Goal: Check status: Check status

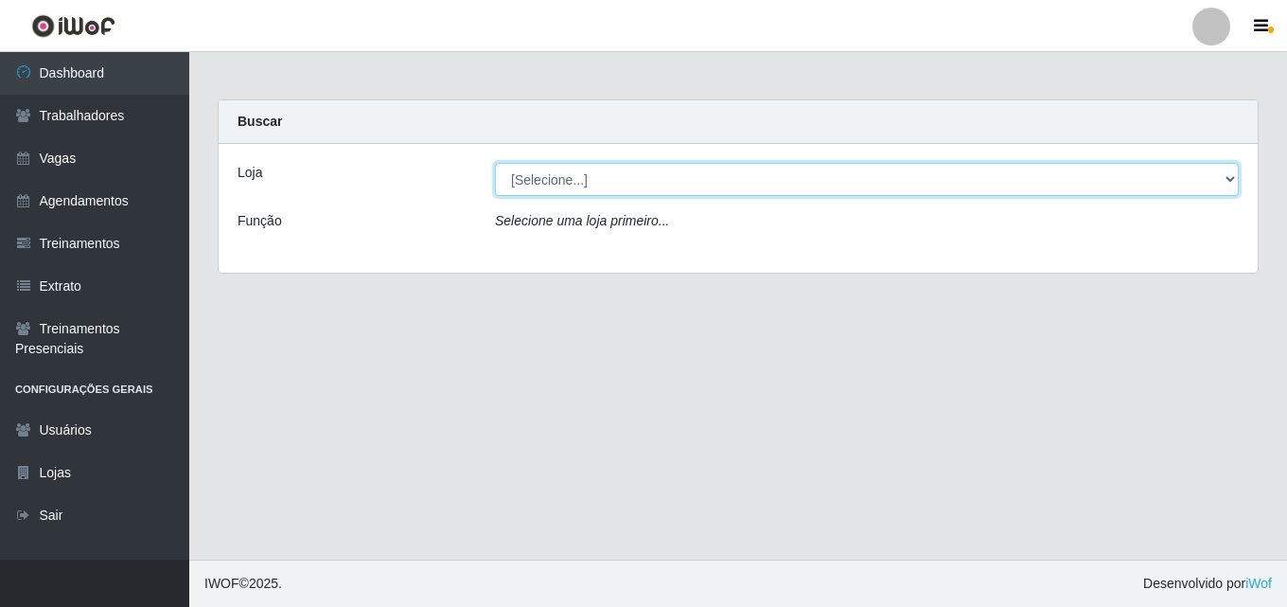
click at [558, 179] on select "[Selecione...] Chinatown Sushimi - [GEOGRAPHIC_DATA]" at bounding box center [867, 179] width 744 height 33
select select "357"
click at [495, 163] on select "[Selecione...] Chinatown Sushimi - [GEOGRAPHIC_DATA]" at bounding box center [867, 179] width 744 height 33
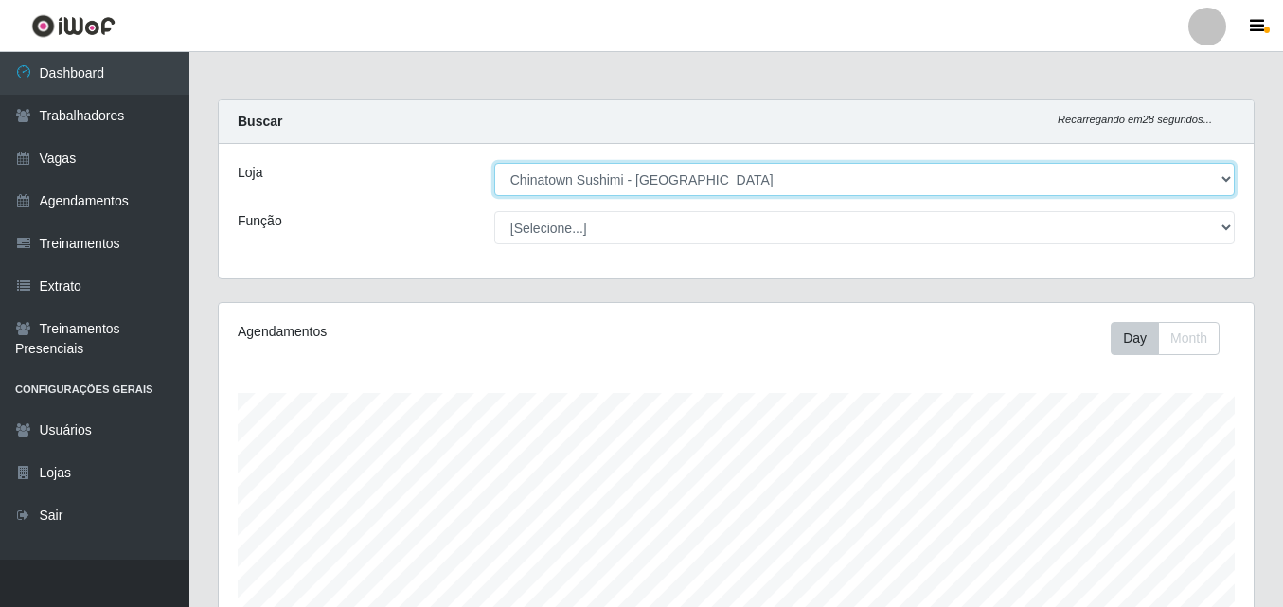
scroll to position [510, 0]
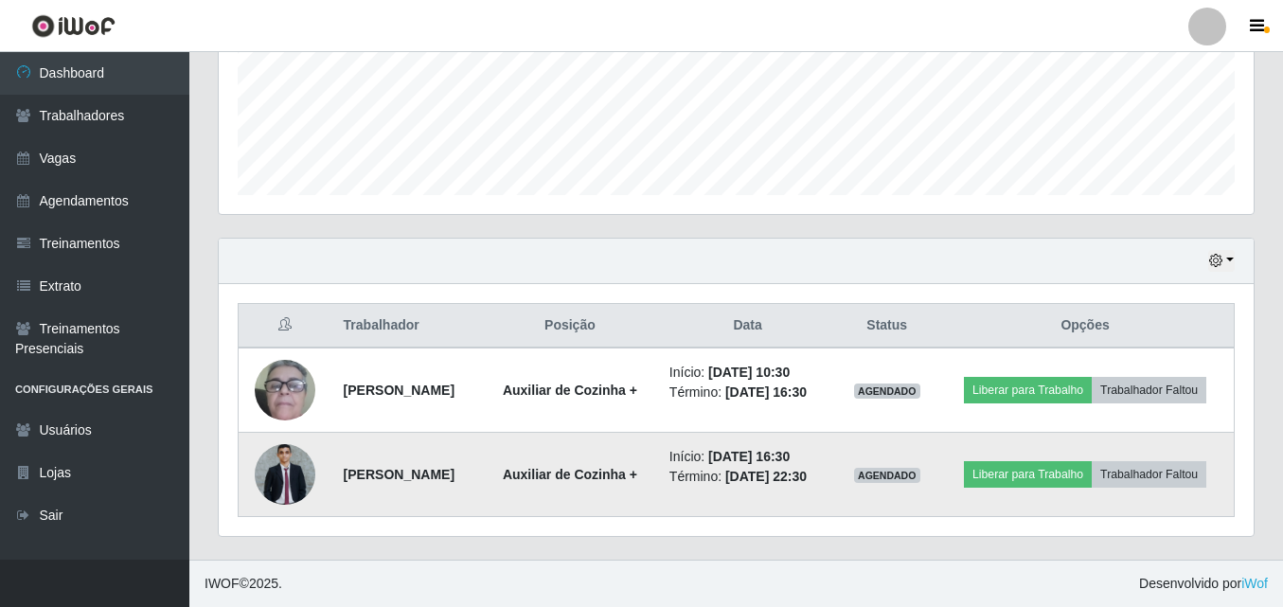
click at [269, 463] on img at bounding box center [285, 474] width 61 height 61
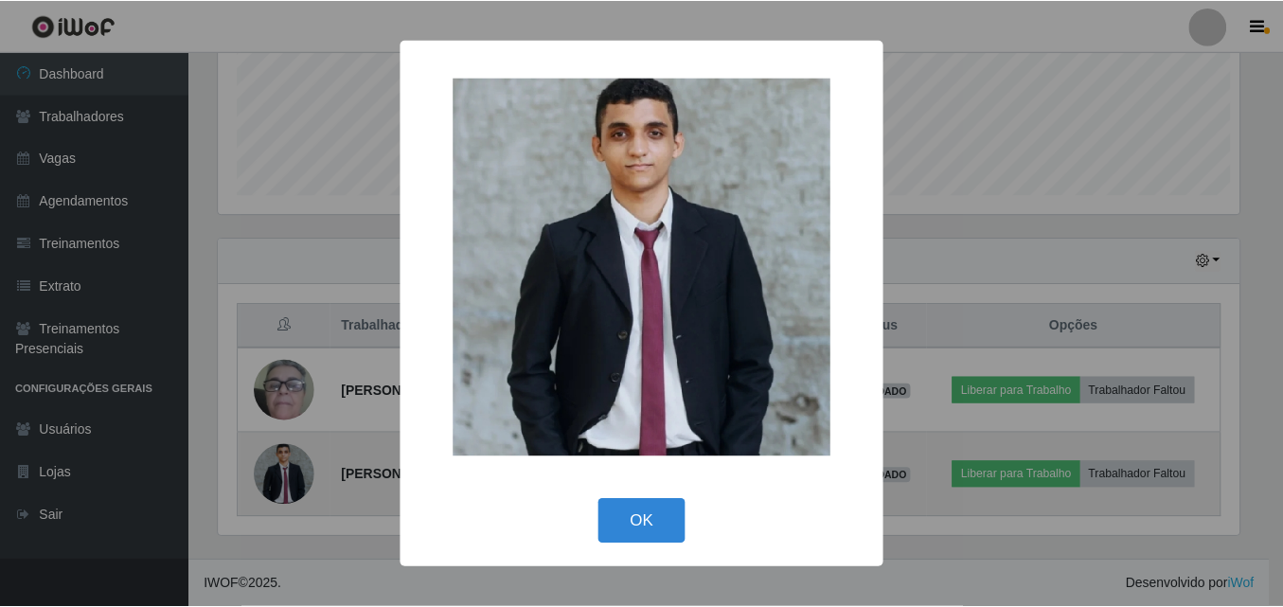
scroll to position [393, 1025]
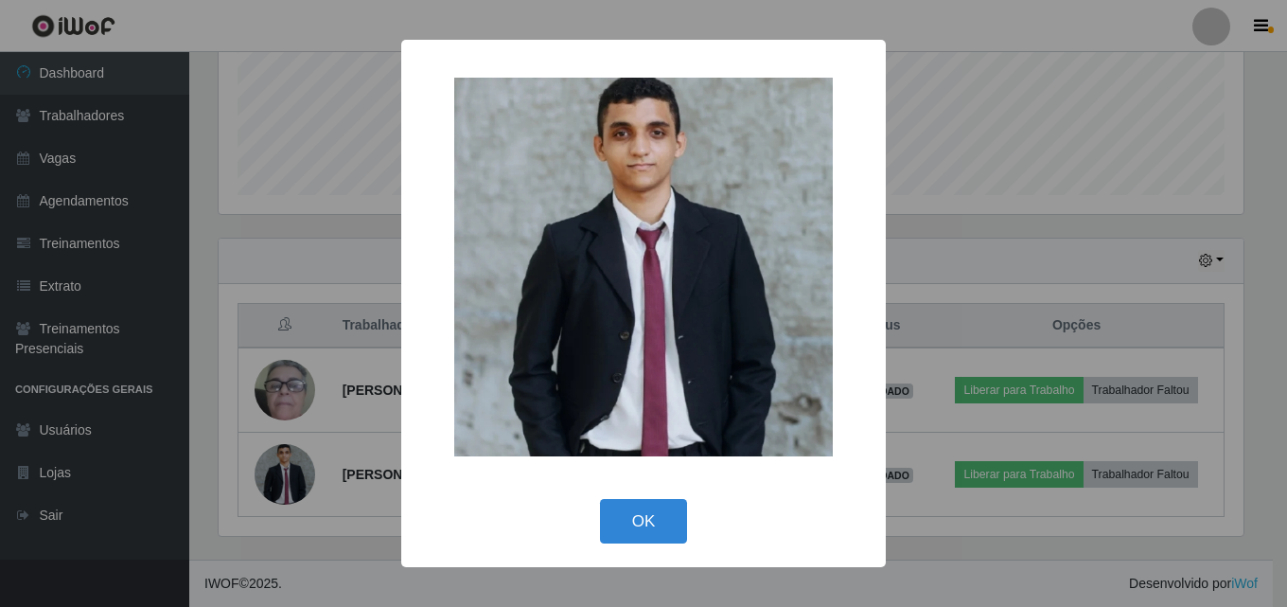
click at [295, 365] on div "× OK Cancel" at bounding box center [643, 303] width 1287 height 607
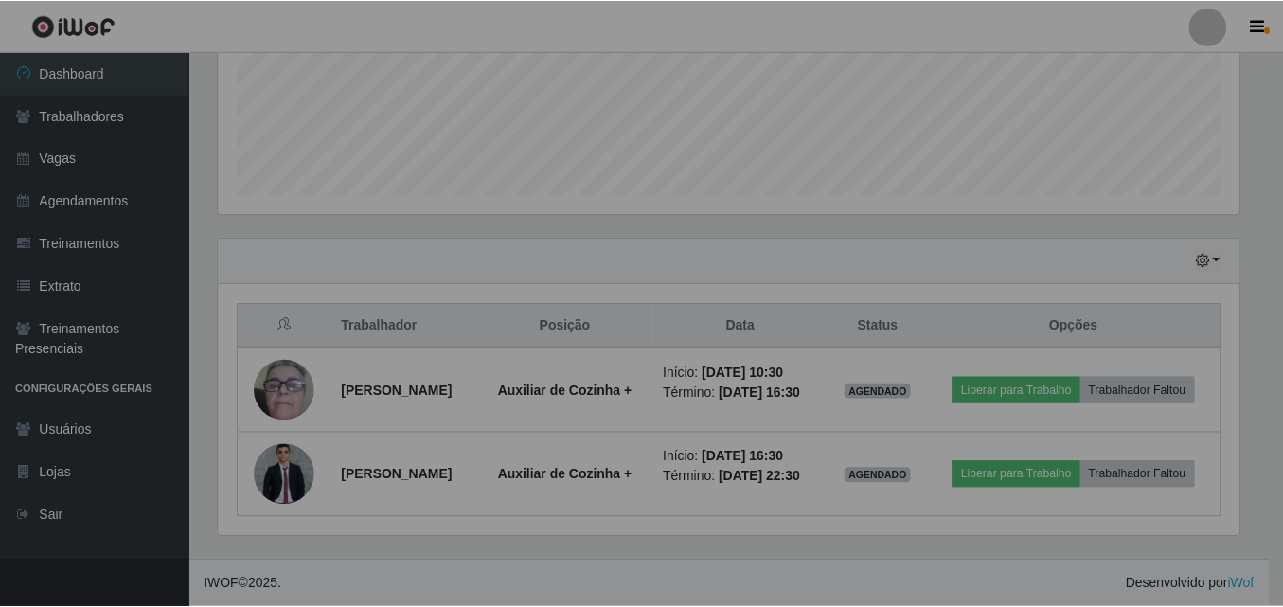
scroll to position [393, 1035]
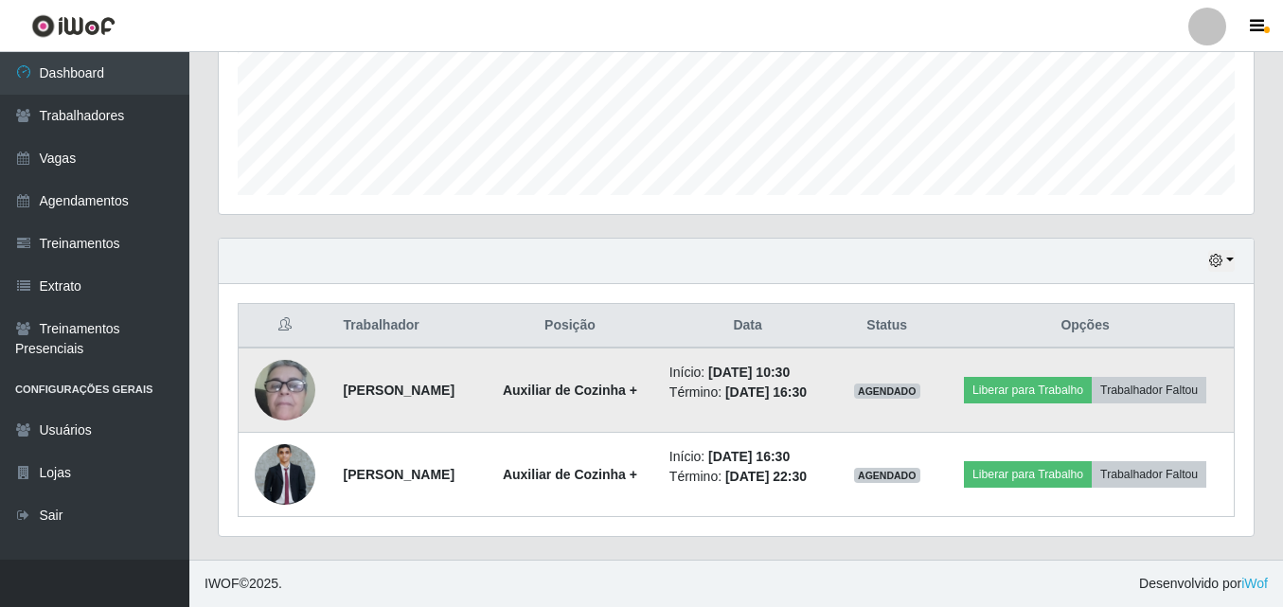
click at [295, 365] on img at bounding box center [285, 390] width 61 height 125
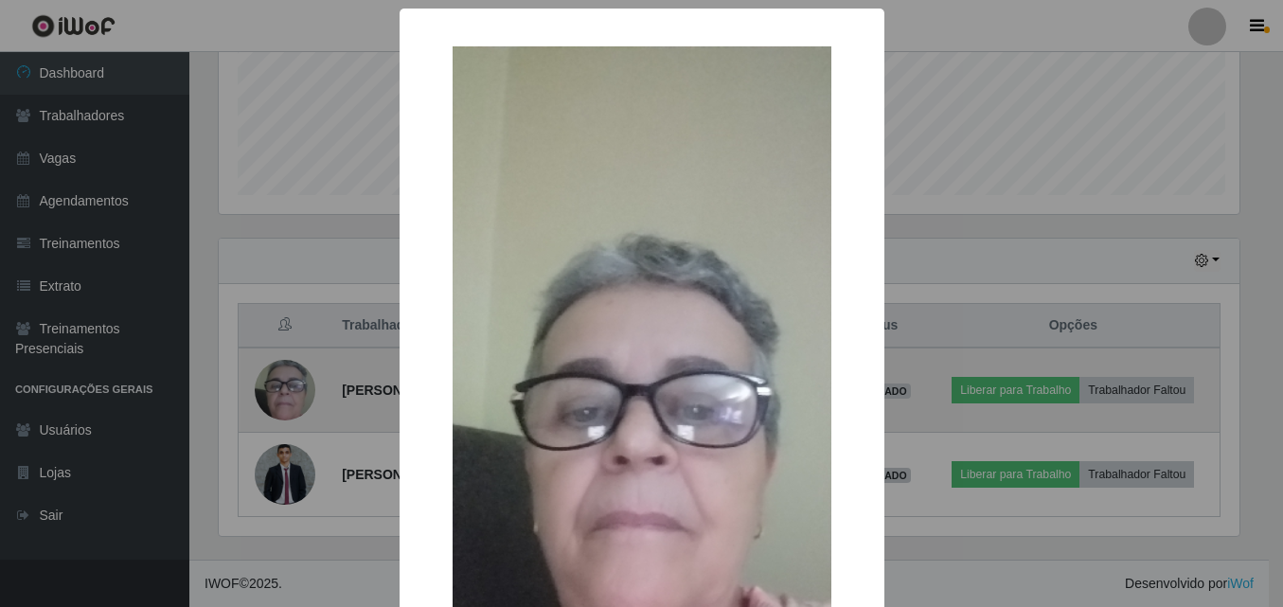
scroll to position [393, 1025]
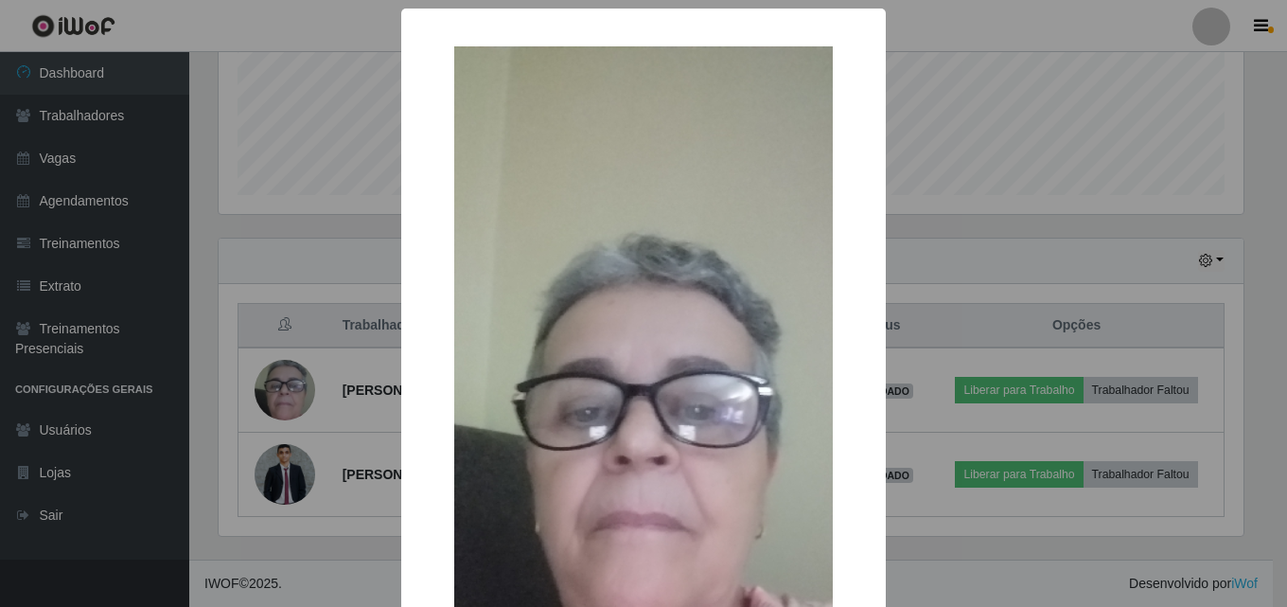
click at [288, 360] on div "× OK Cancel" at bounding box center [643, 303] width 1287 height 607
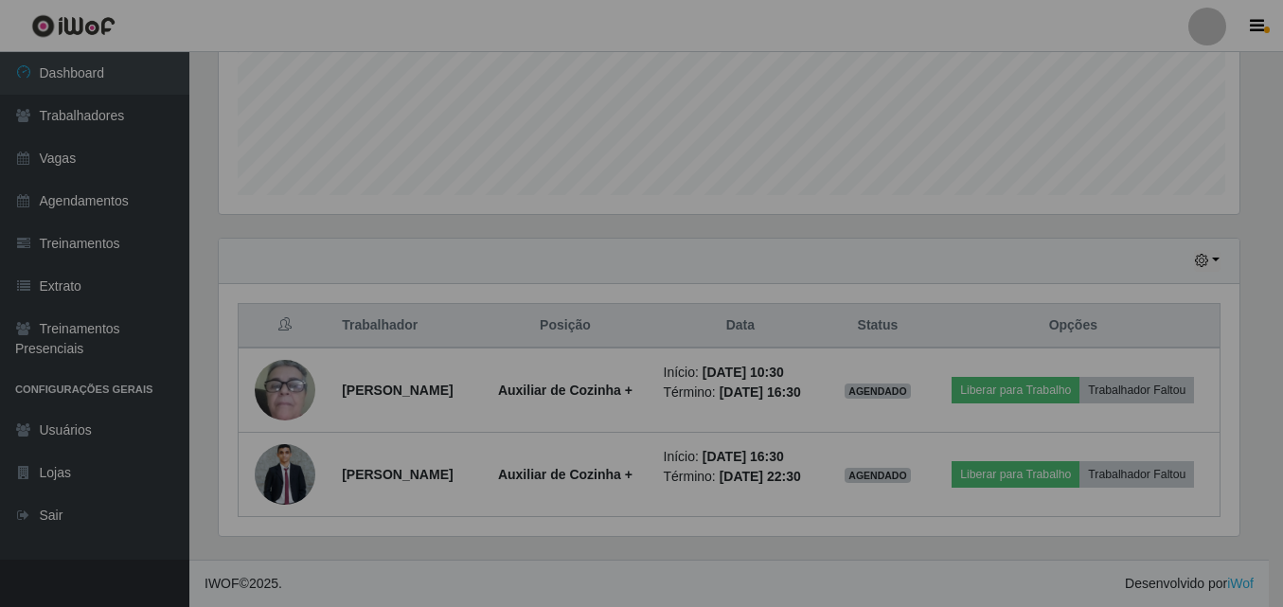
scroll to position [393, 1035]
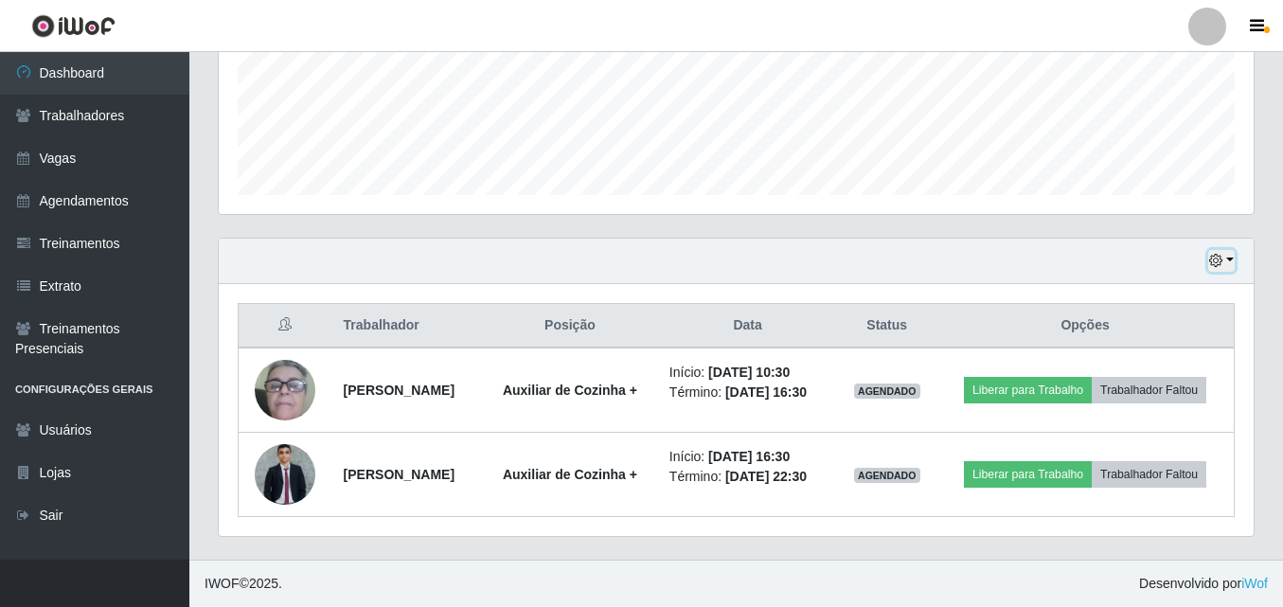
click at [1219, 254] on icon "button" at bounding box center [1215, 260] width 13 height 13
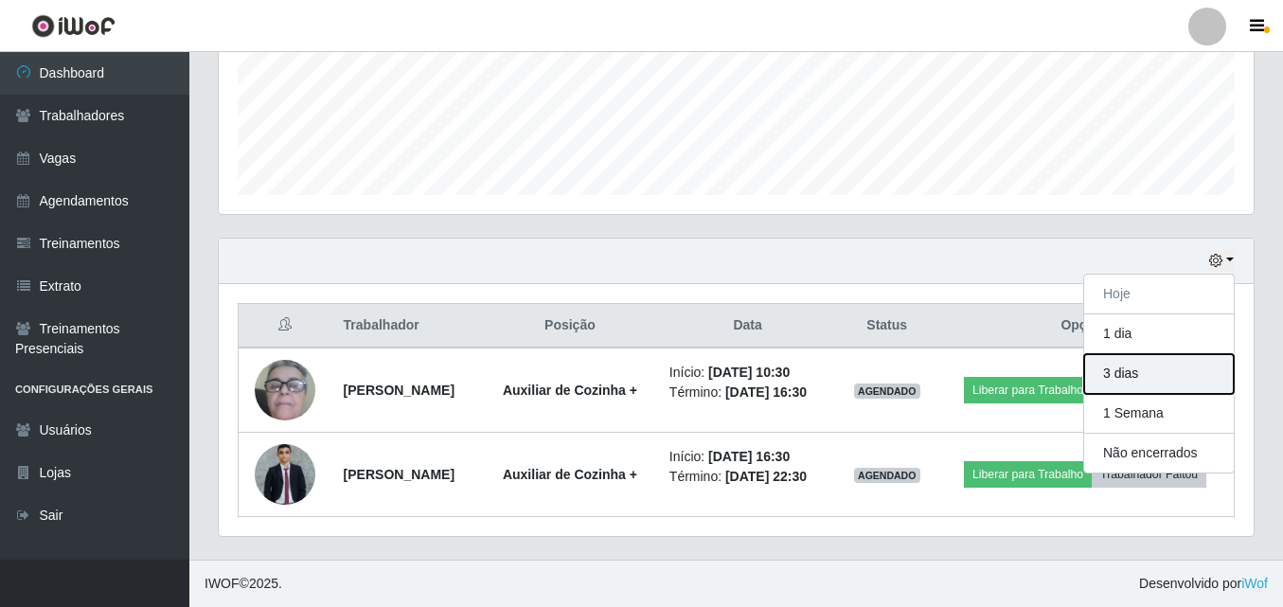
click at [1110, 354] on button "3 dias" at bounding box center [1159, 374] width 150 height 40
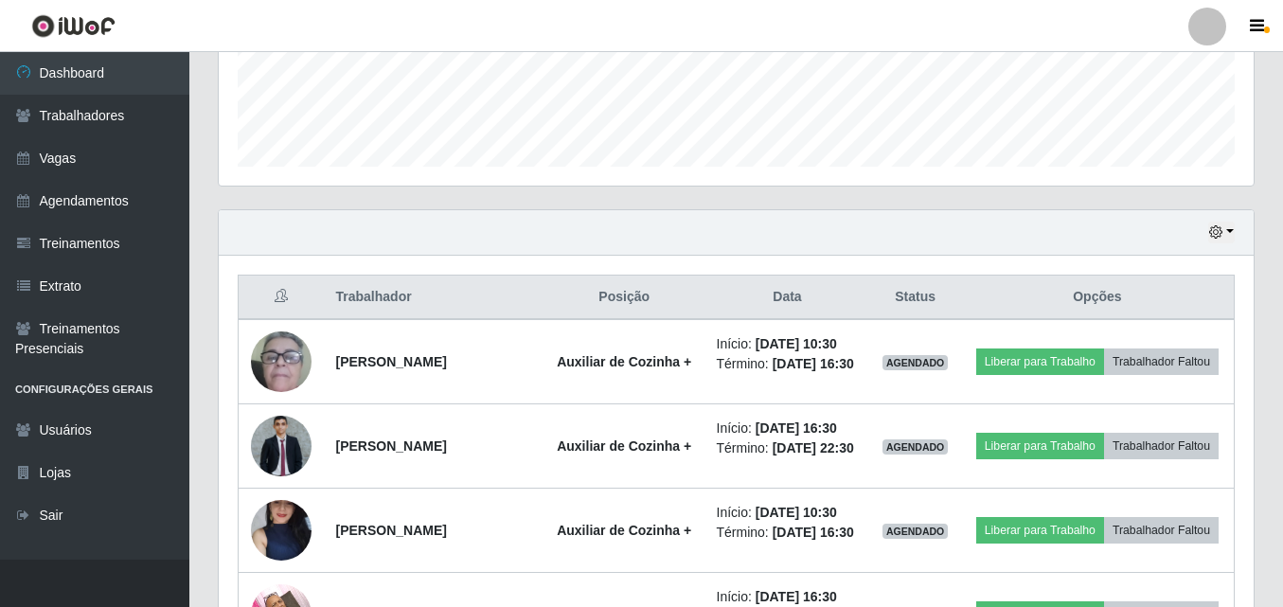
scroll to position [904, 0]
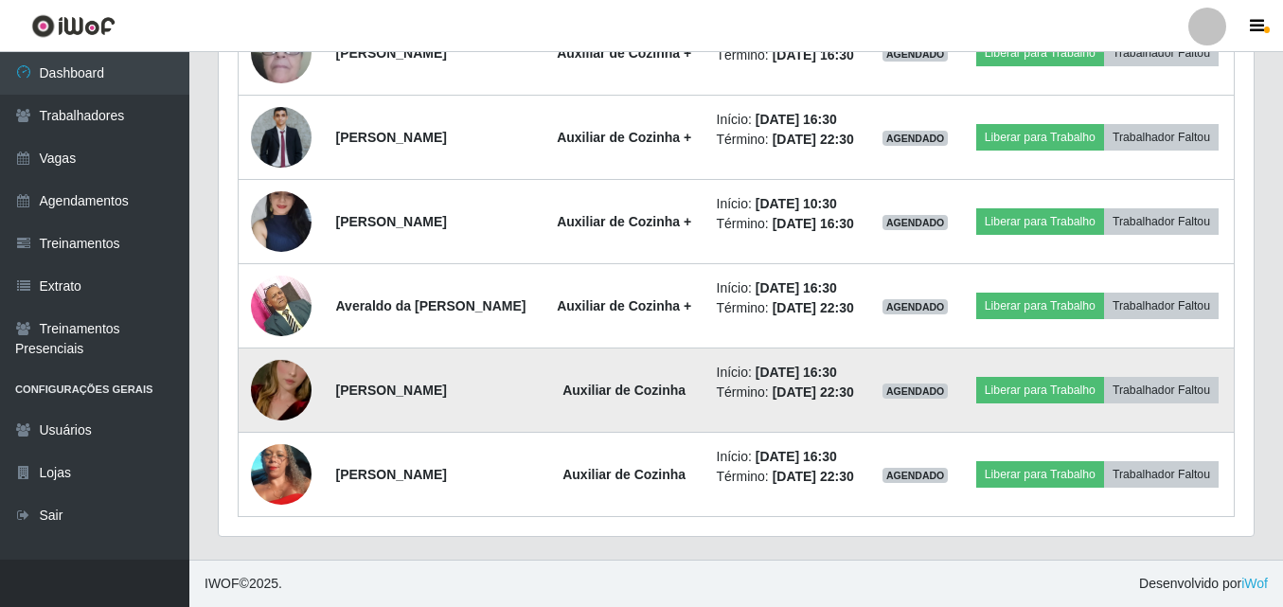
click at [271, 368] on img at bounding box center [281, 390] width 61 height 108
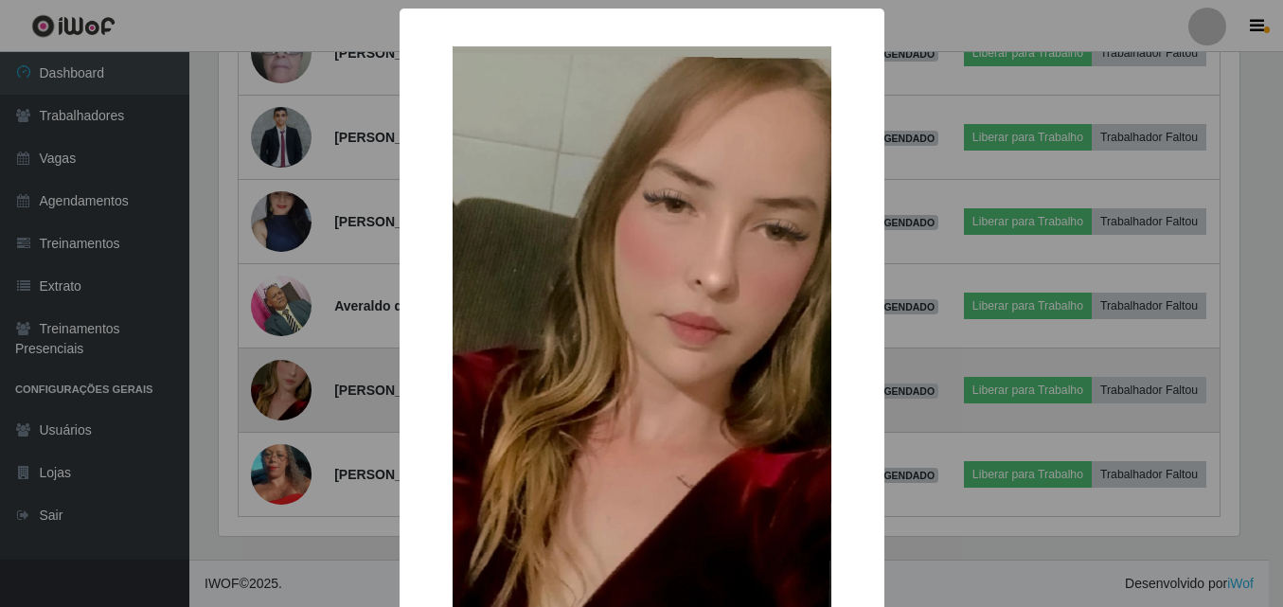
scroll to position [393, 1025]
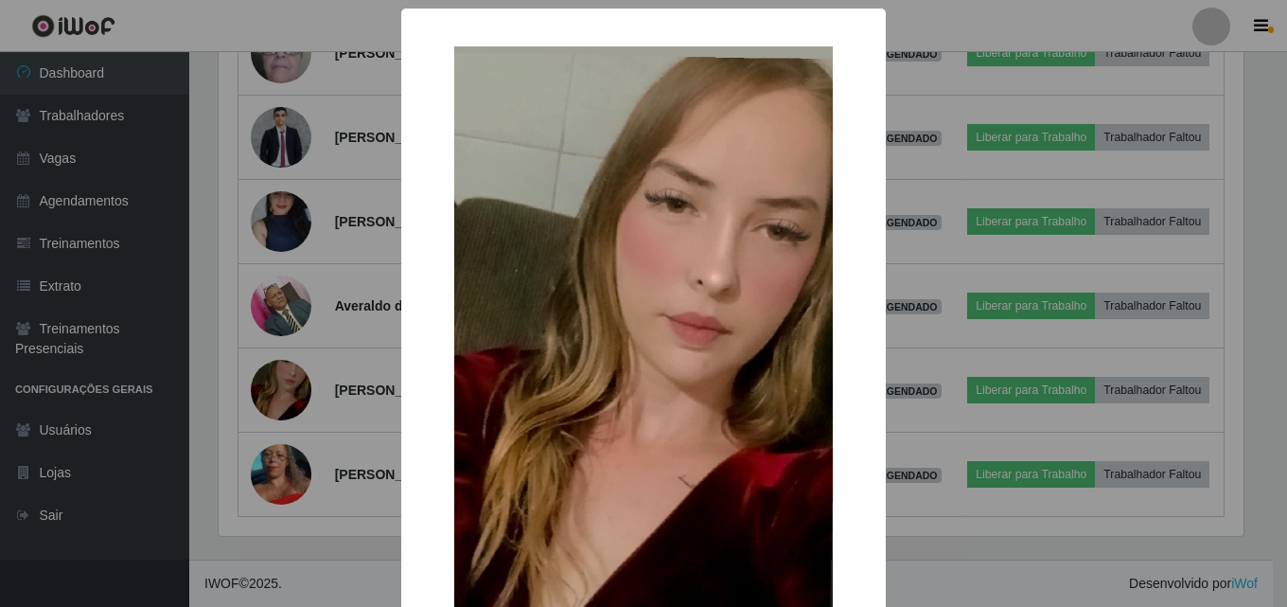
click at [222, 294] on div "× OK Cancel" at bounding box center [643, 303] width 1287 height 607
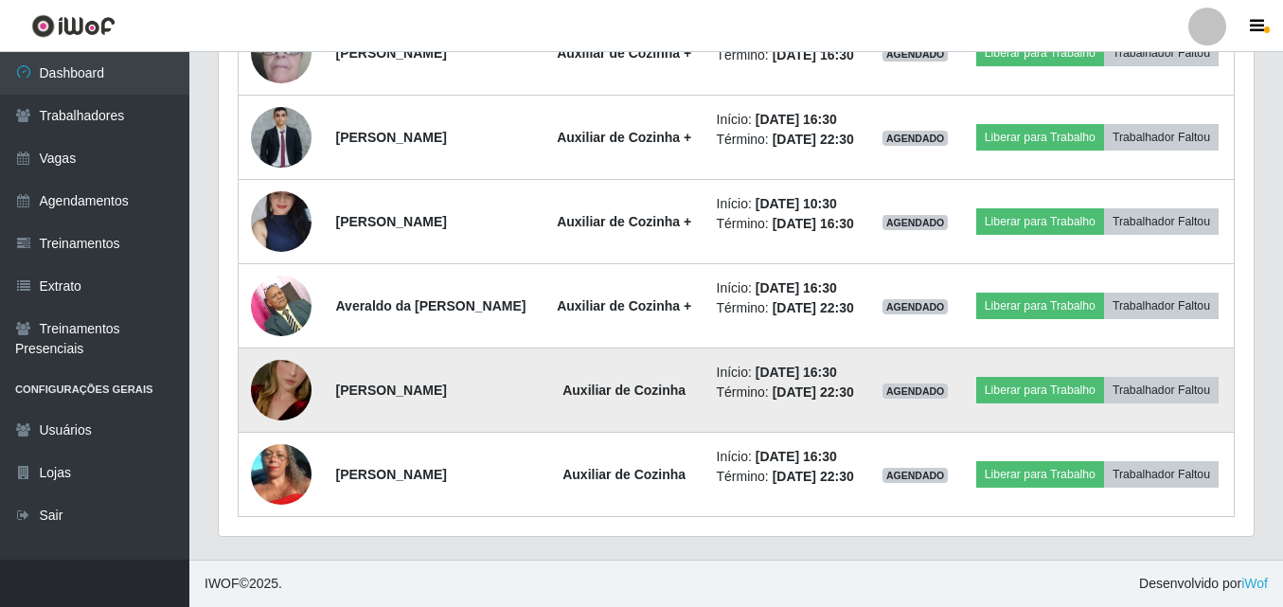
scroll to position [809, 0]
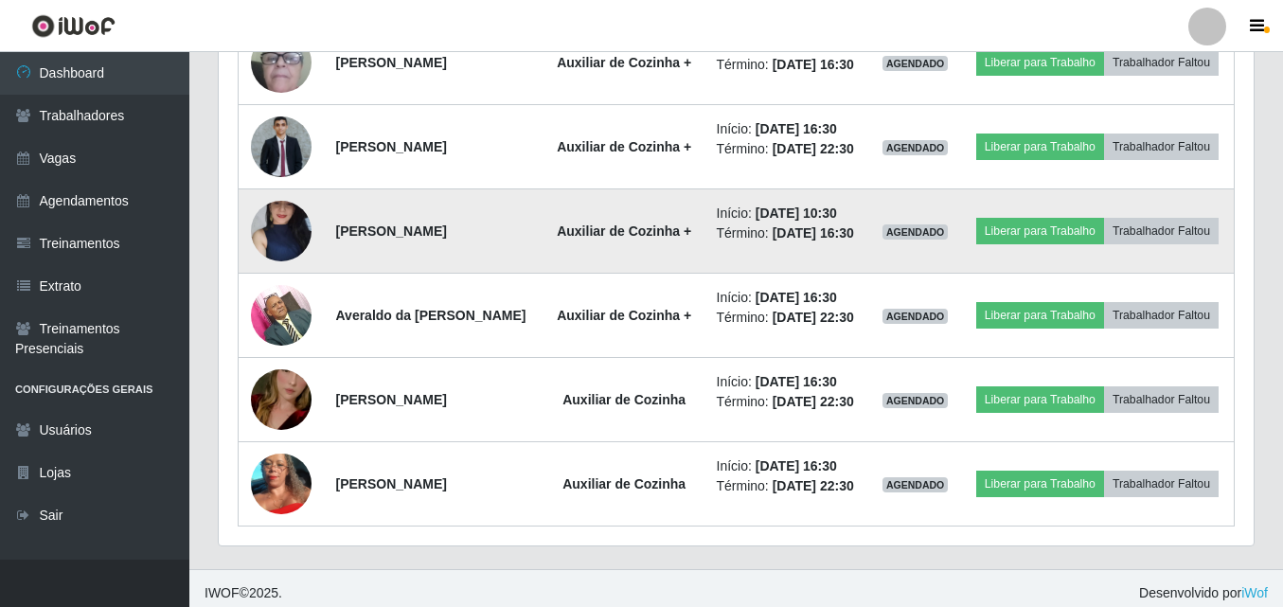
click at [275, 255] on img at bounding box center [281, 231] width 61 height 134
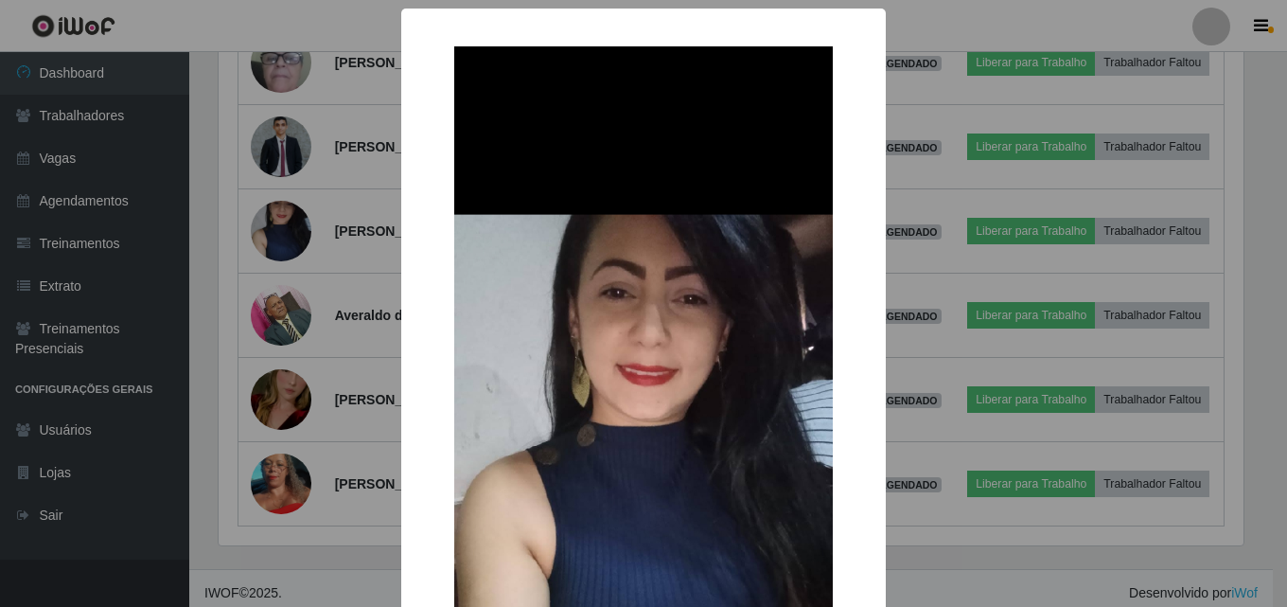
click at [229, 210] on div "× OK Cancel" at bounding box center [643, 303] width 1287 height 607
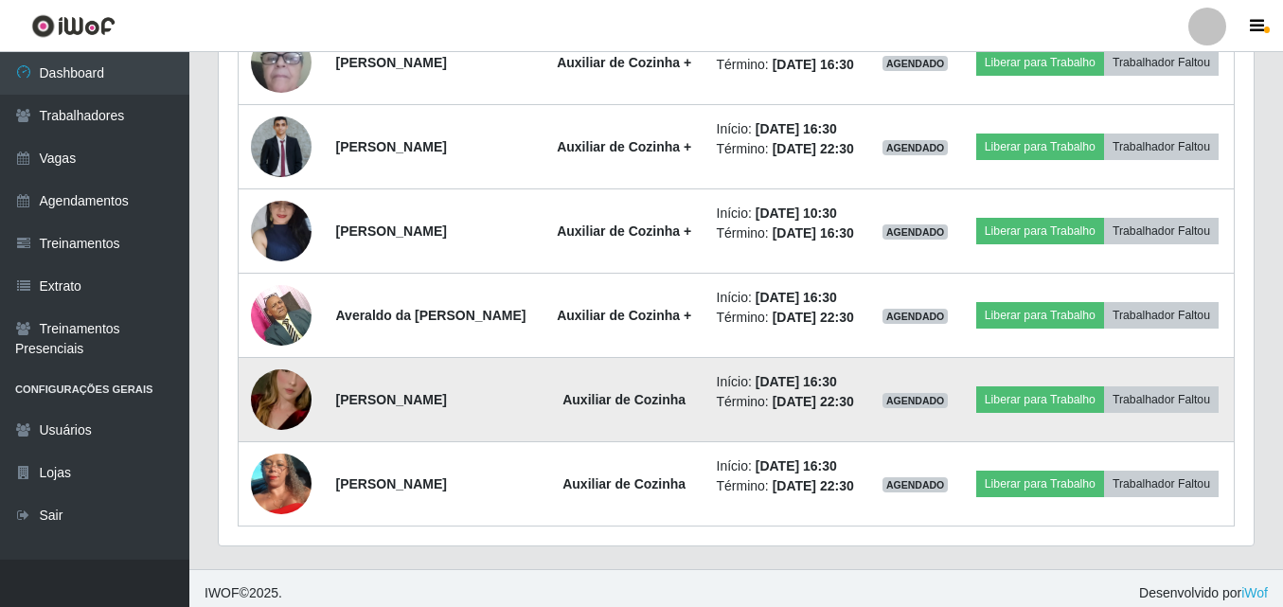
scroll to position [525, 0]
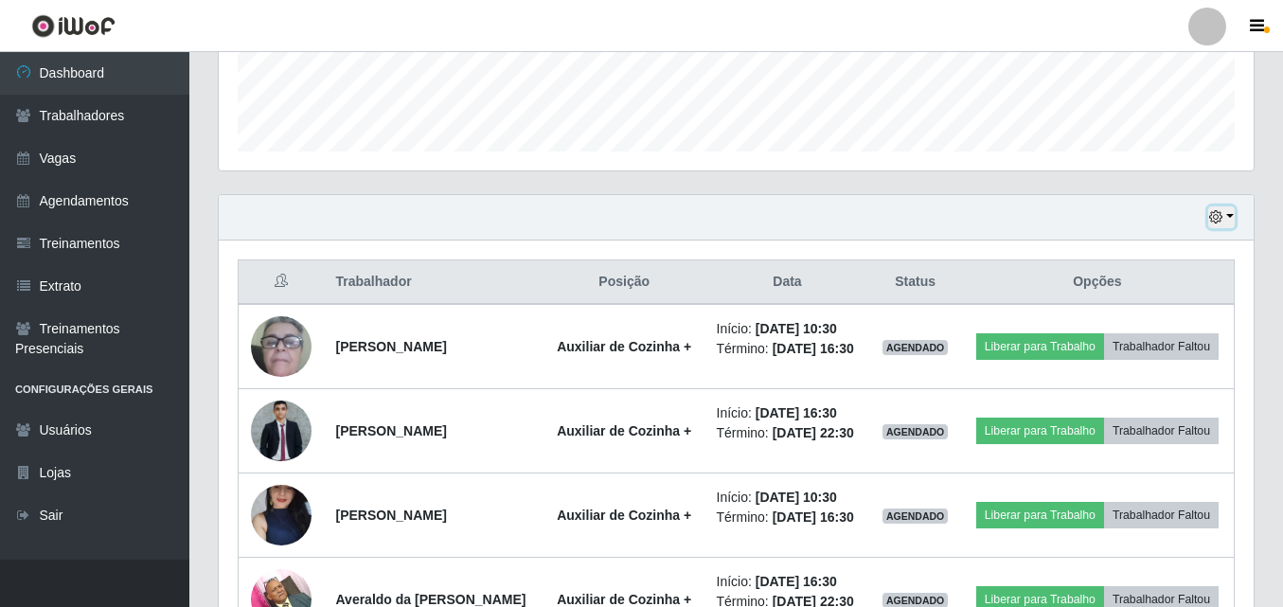
click at [1225, 219] on button "button" at bounding box center [1221, 217] width 27 height 22
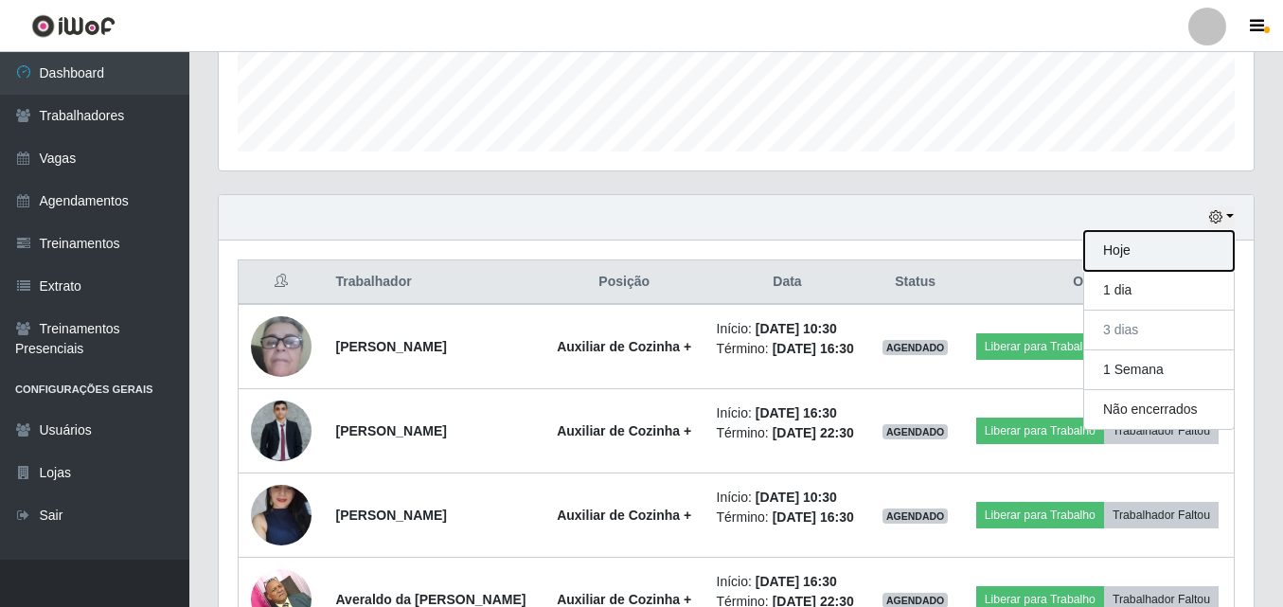
click at [1153, 264] on button "Hoje" at bounding box center [1159, 251] width 150 height 40
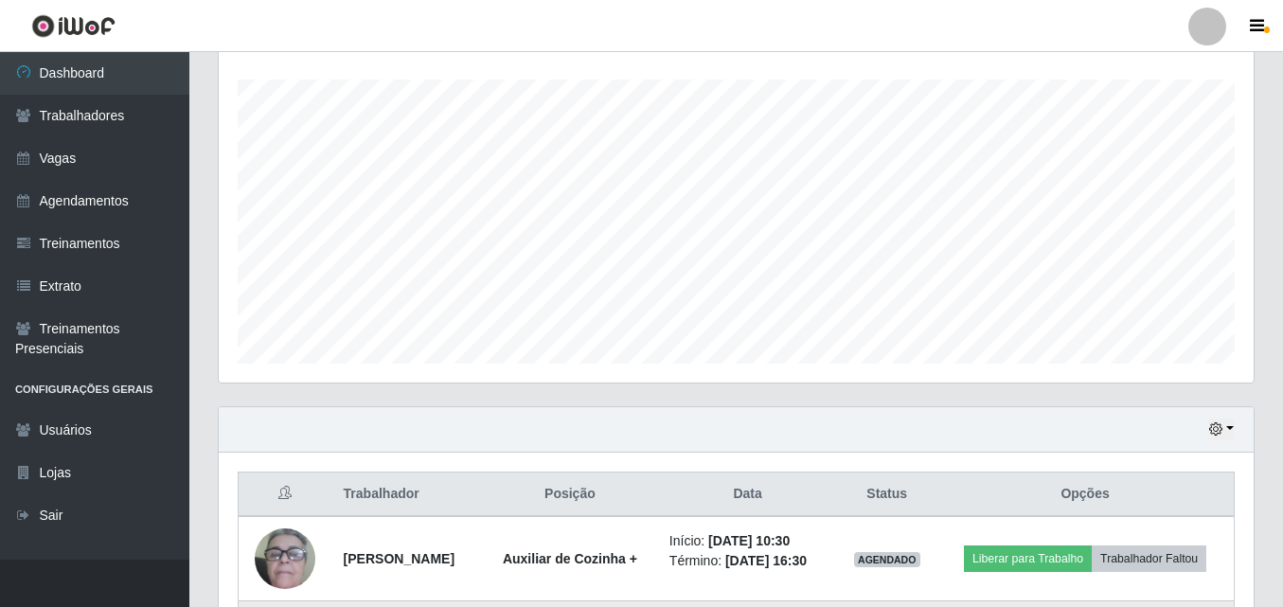
scroll to position [510, 0]
